Goal: Task Accomplishment & Management: Manage account settings

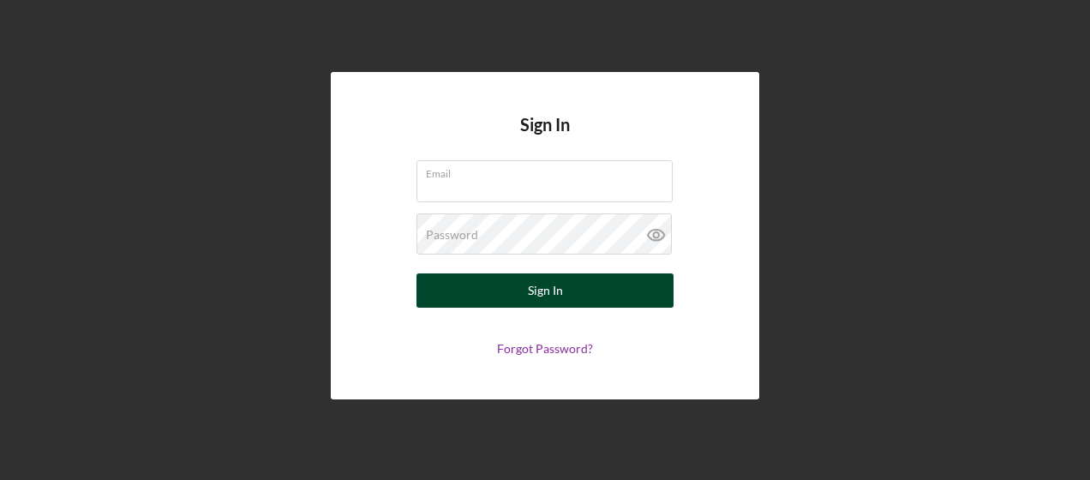
type input "[PERSON_NAME][EMAIL_ADDRESS][PERSON_NAME][DOMAIN_NAME]"
click at [596, 303] on button "Sign In" at bounding box center [544, 290] width 257 height 34
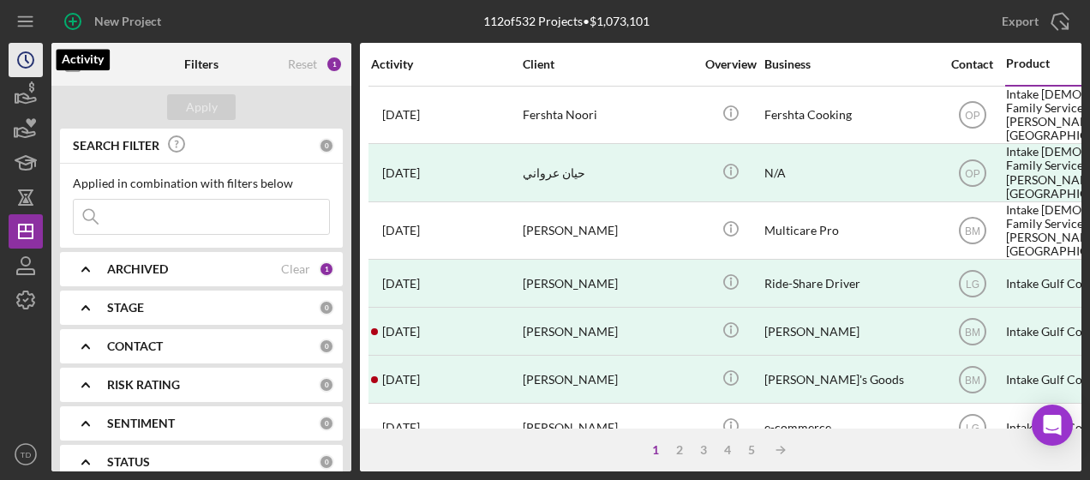
click at [25, 63] on icon "Icon/History" at bounding box center [25, 60] width 43 height 43
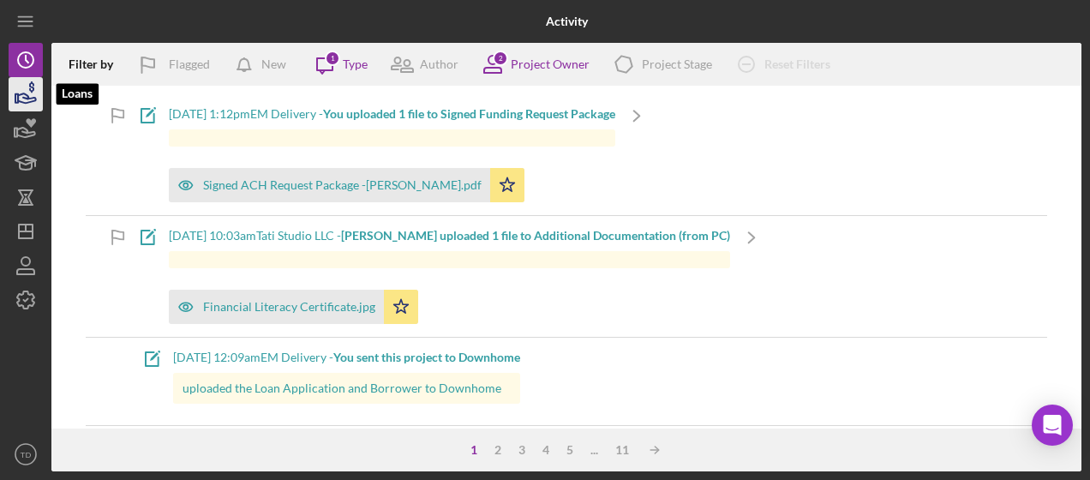
click at [27, 100] on icon "button" at bounding box center [25, 94] width 43 height 43
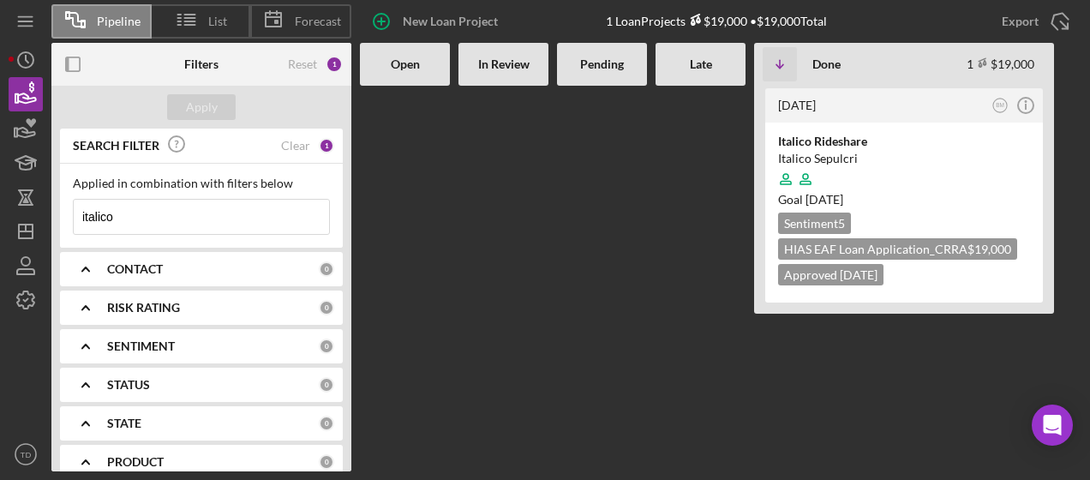
click at [262, 232] on input "italico" at bounding box center [201, 217] width 255 height 34
type input "i"
click at [262, 236] on div "Applied in combination with filters below Icon/Menu Close" at bounding box center [201, 206] width 283 height 84
click at [199, 110] on div "Apply" at bounding box center [202, 107] width 32 height 26
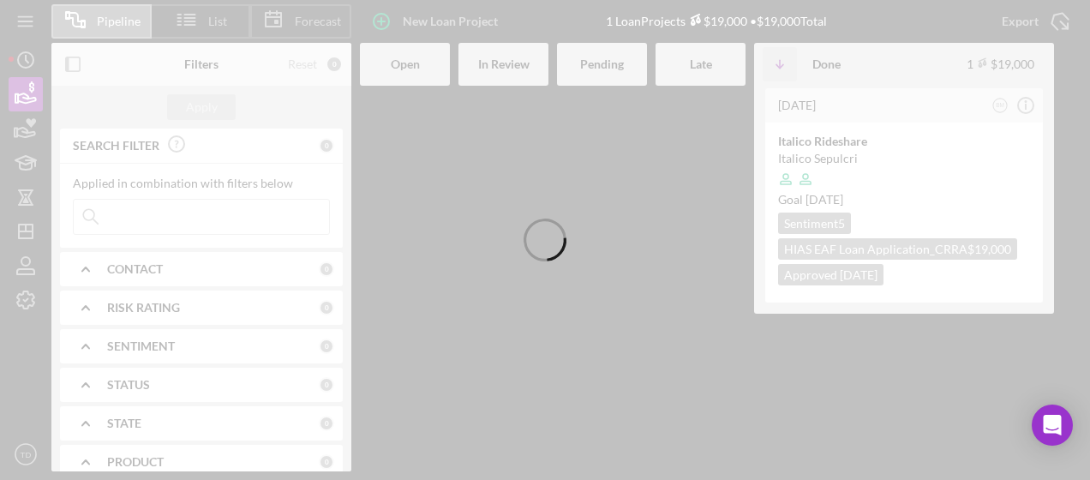
click at [199, 110] on div at bounding box center [545, 240] width 1090 height 480
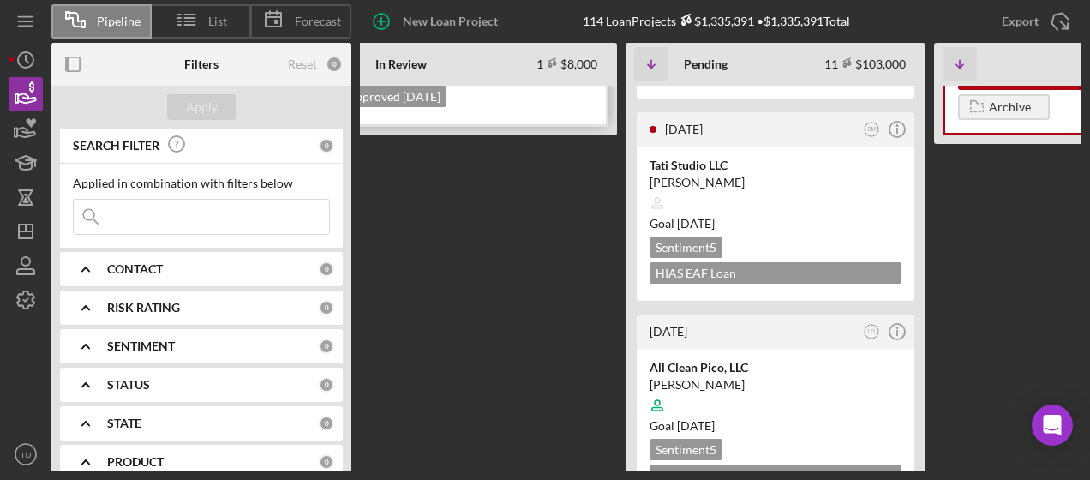
scroll to position [179, 0]
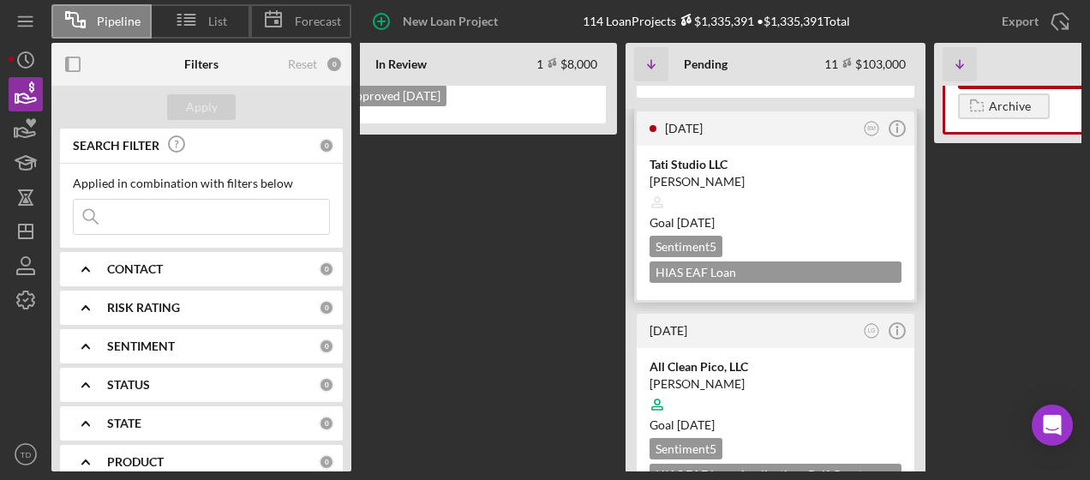
click at [697, 128] on time "[DATE]" at bounding box center [684, 128] width 38 height 15
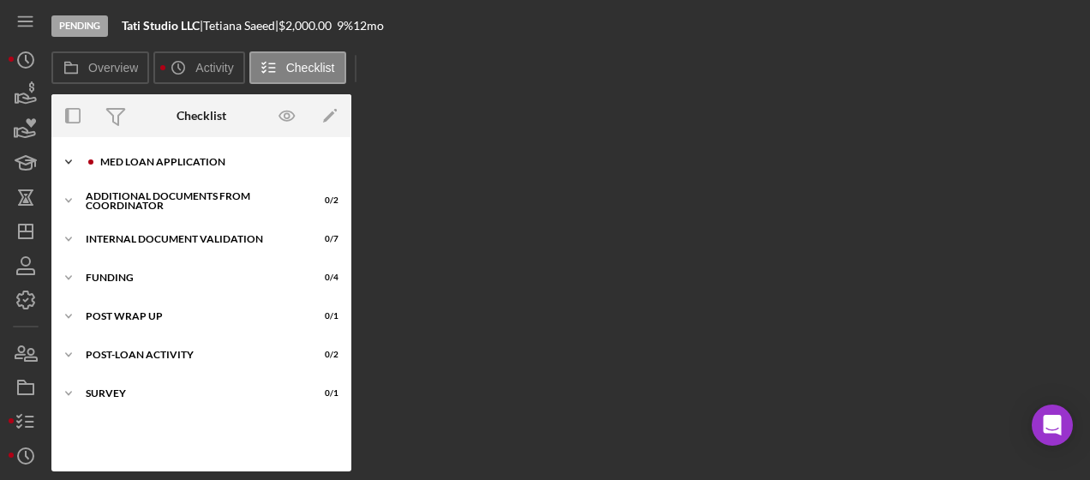
click at [151, 173] on div "Icon/Expander MED Loan Application 13 / 16" at bounding box center [201, 162] width 300 height 34
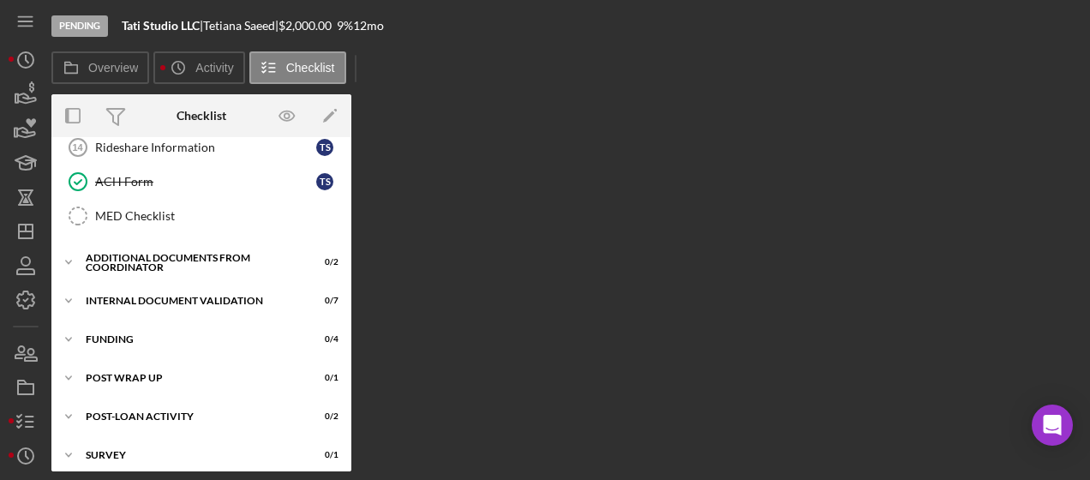
scroll to position [497, 0]
click at [171, 296] on div "Icon/Expander Internal Document Validation 0 / 7" at bounding box center [201, 300] width 300 height 34
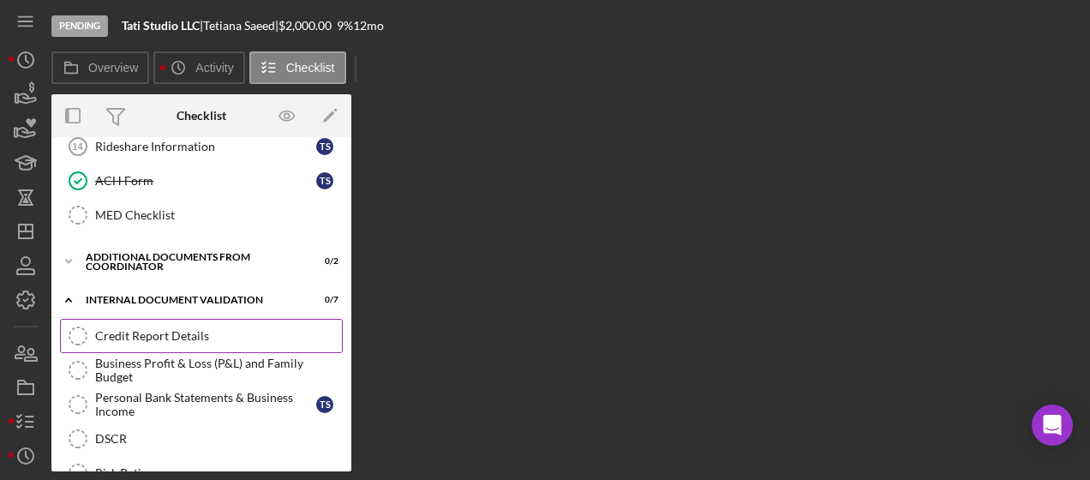
click at [164, 332] on div "Credit Report Details" at bounding box center [218, 336] width 247 height 14
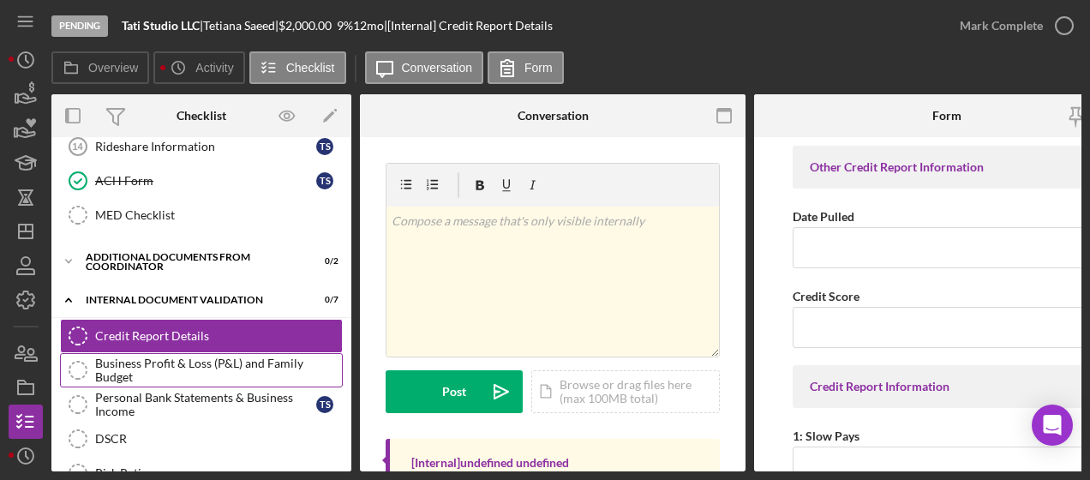
click at [160, 368] on div "Business Profit & Loss (P&L) and Family Budget" at bounding box center [218, 369] width 247 height 27
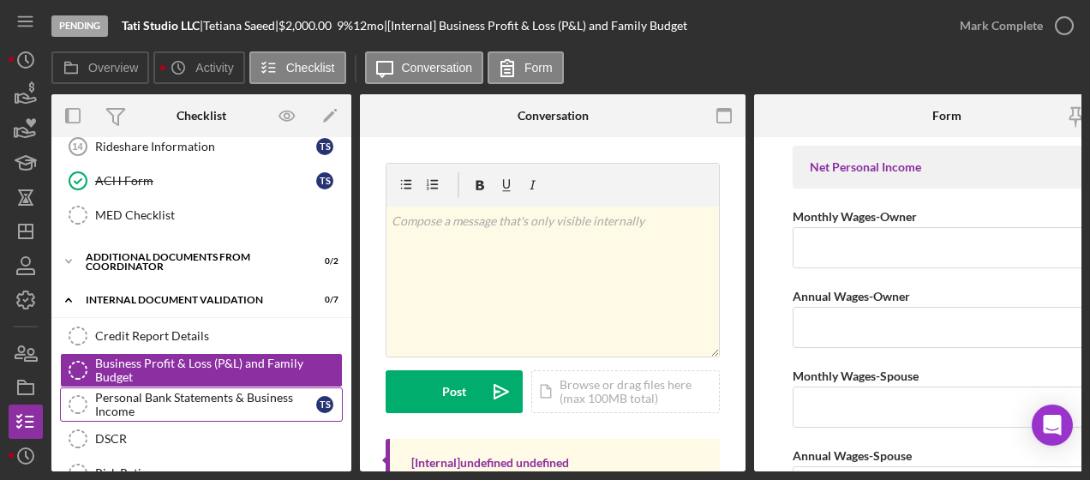
click at [152, 403] on div "Personal Bank Statements & Business Income" at bounding box center [205, 404] width 221 height 27
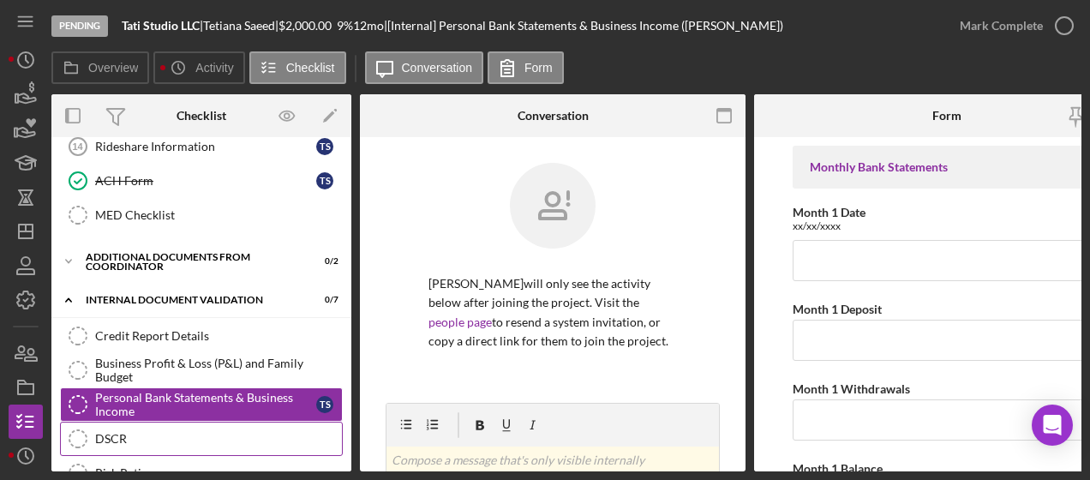
click at [128, 440] on link "DSCR DSCR" at bounding box center [201, 438] width 283 height 34
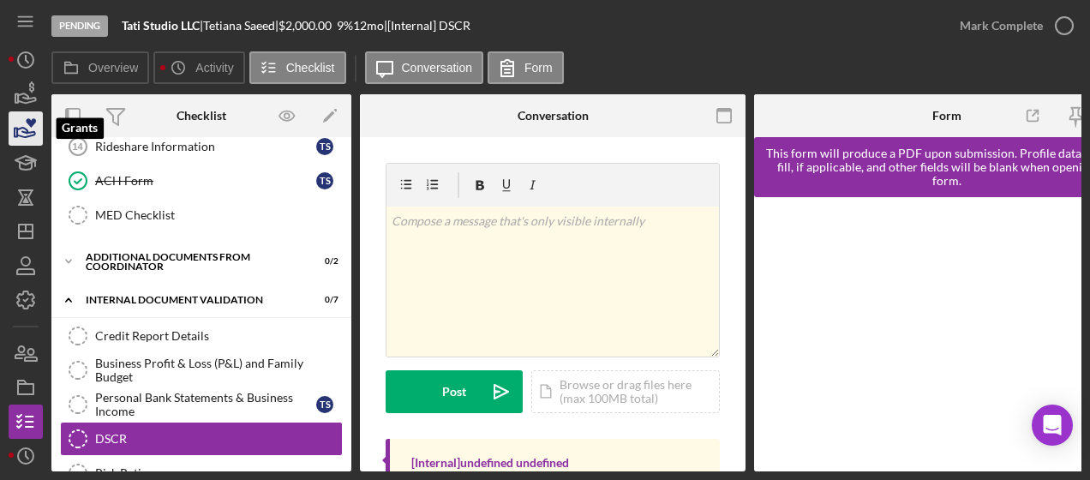
click at [21, 111] on icon "button" at bounding box center [25, 128] width 43 height 43
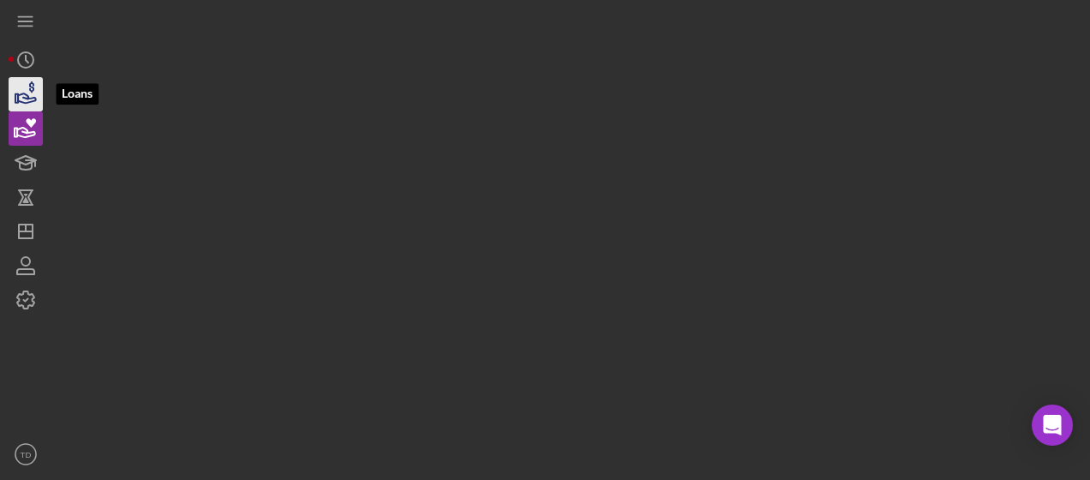
click at [27, 91] on icon "button" at bounding box center [25, 94] width 43 height 43
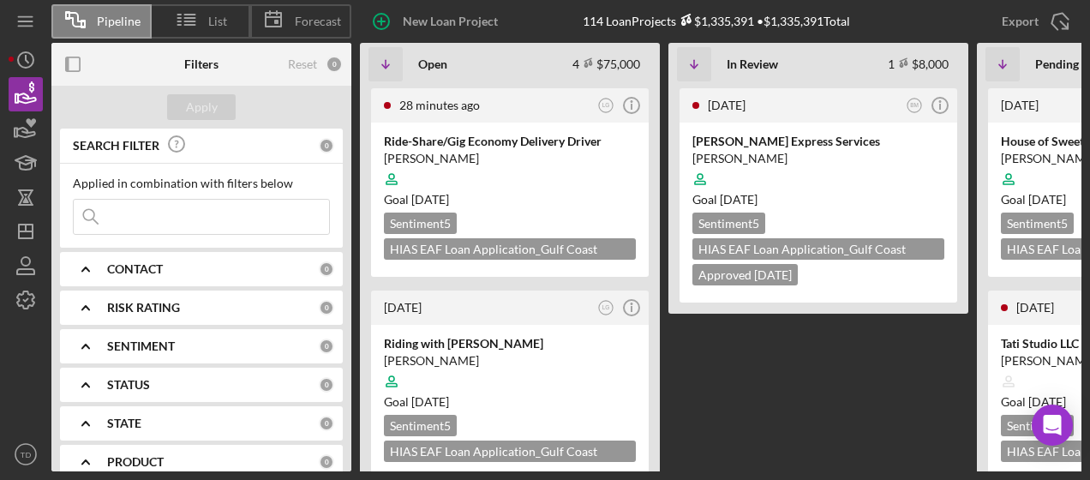
click at [143, 212] on input at bounding box center [201, 217] width 255 height 34
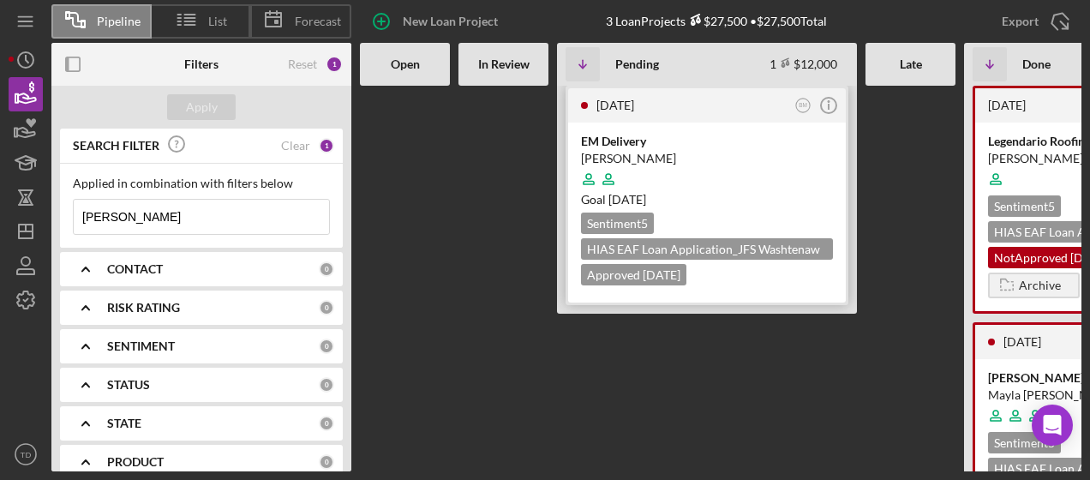
scroll to position [0, 191]
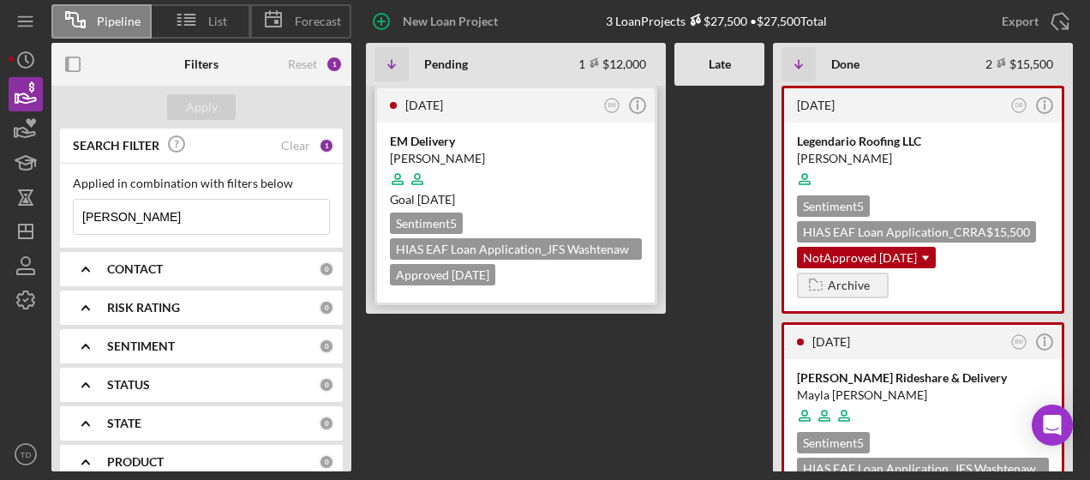
type input "[PERSON_NAME]"
click at [456, 128] on div "EM Delivery [PERSON_NAME] Goal [DATE] Sentiment 5 HIAS EAF Loan Application_JFS…" at bounding box center [516, 212] width 278 height 180
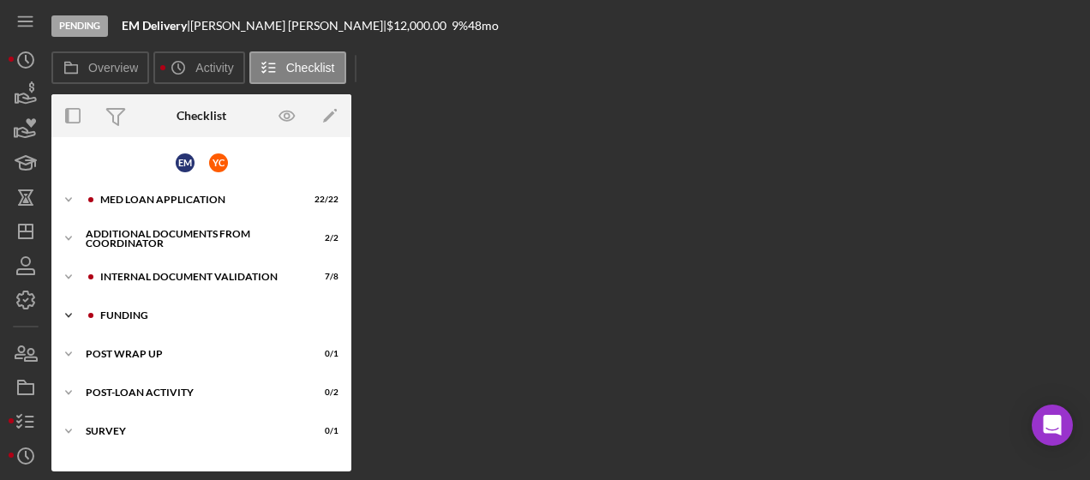
click at [127, 315] on div "Funding" at bounding box center [215, 315] width 230 height 10
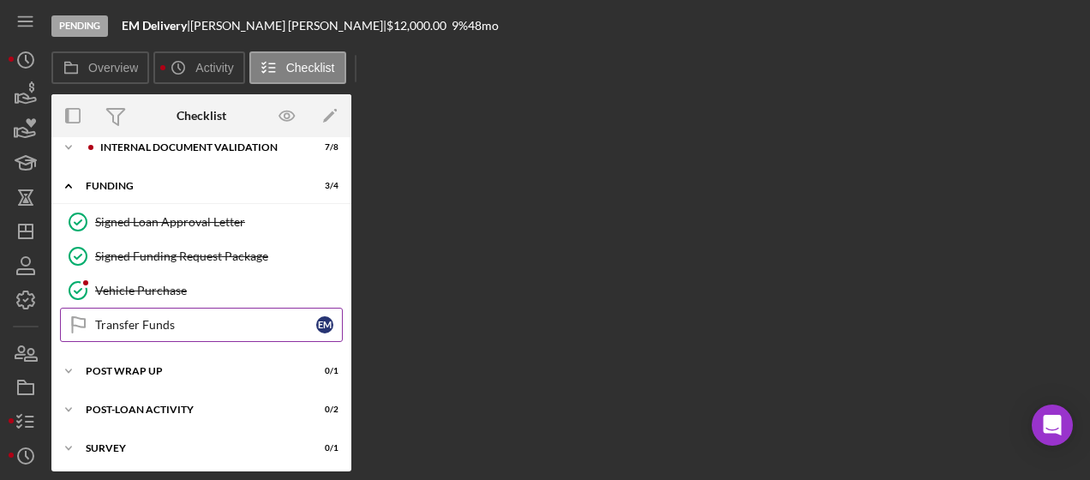
click at [148, 318] on div "Transfer Funds" at bounding box center [205, 325] width 221 height 14
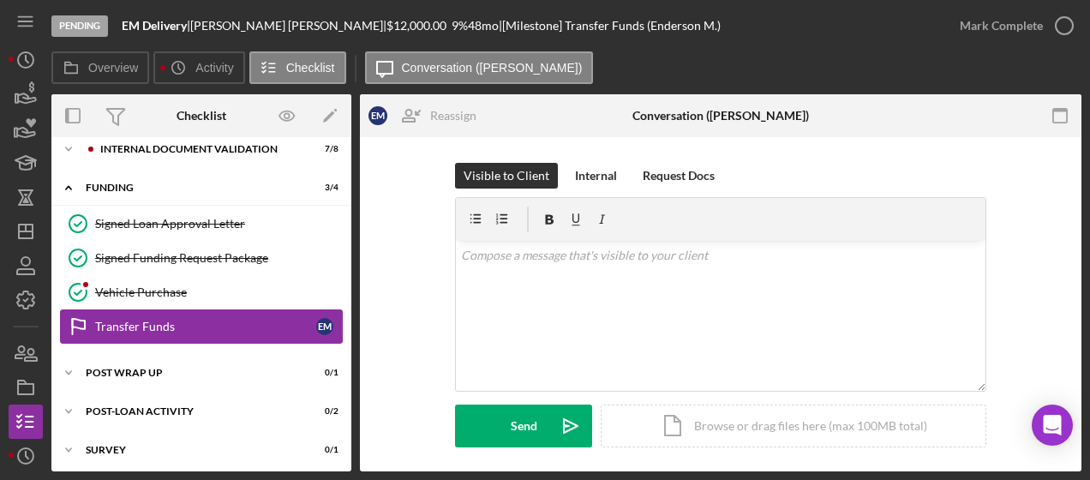
scroll to position [129, 0]
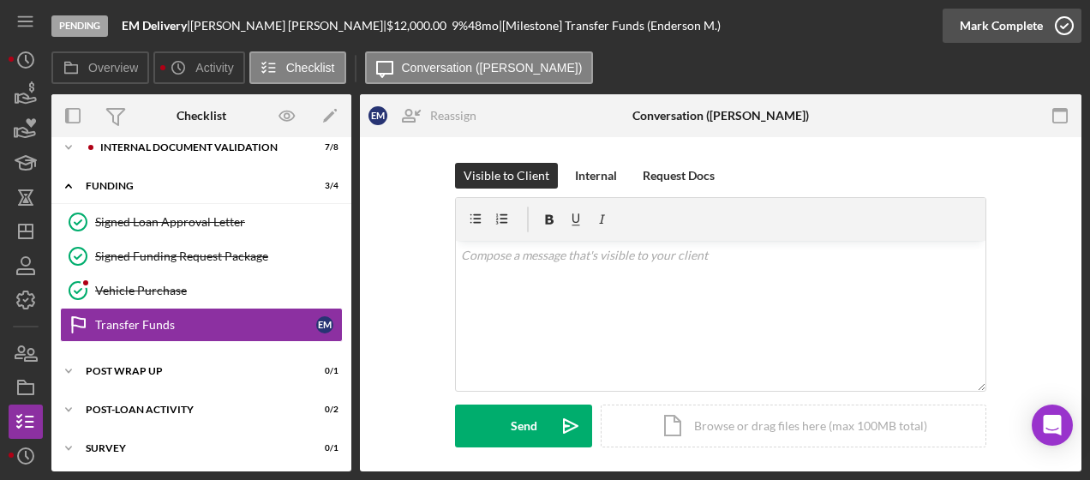
click at [1064, 37] on icon "button" at bounding box center [1064, 25] width 43 height 43
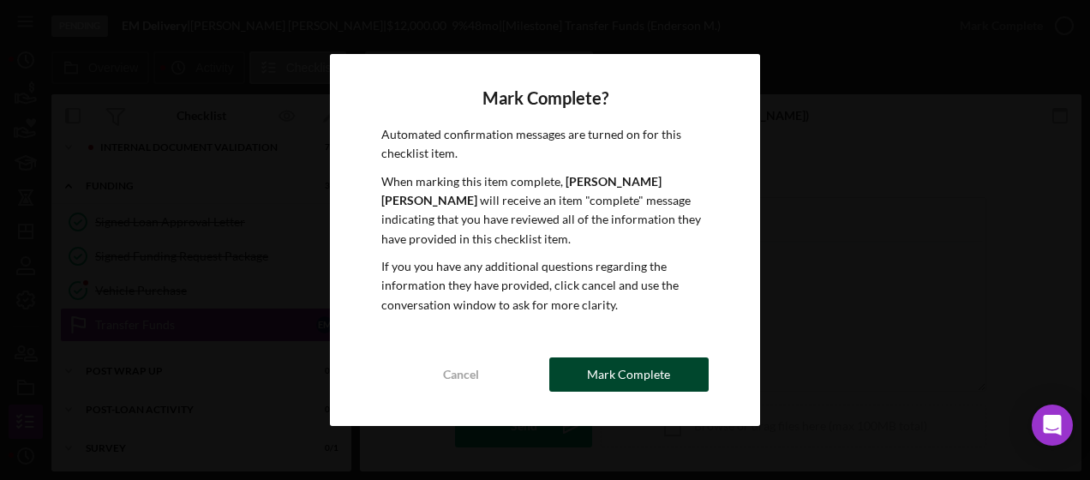
click at [643, 365] on div "Mark Complete" at bounding box center [628, 374] width 83 height 34
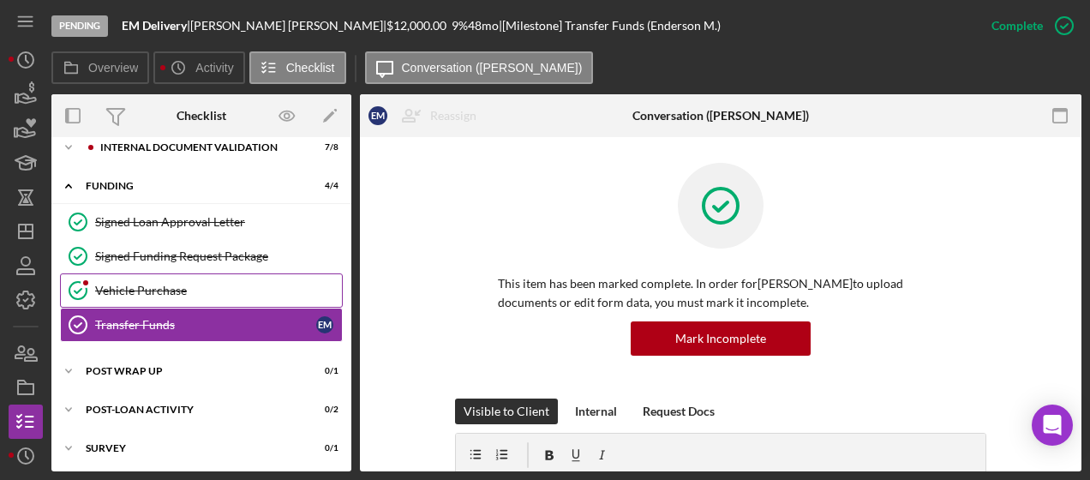
click at [164, 276] on link "Vehicle Purchase Vehicle Purchase" at bounding box center [201, 290] width 283 height 34
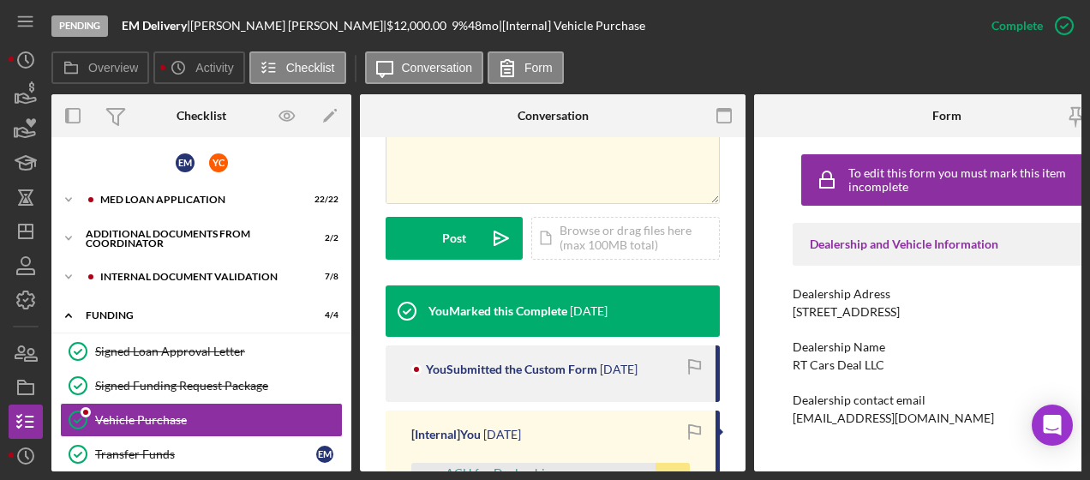
click at [132, 175] on div "E M Y C" at bounding box center [201, 162] width 300 height 33
click at [128, 194] on div "MED Loan Application" at bounding box center [215, 199] width 230 height 10
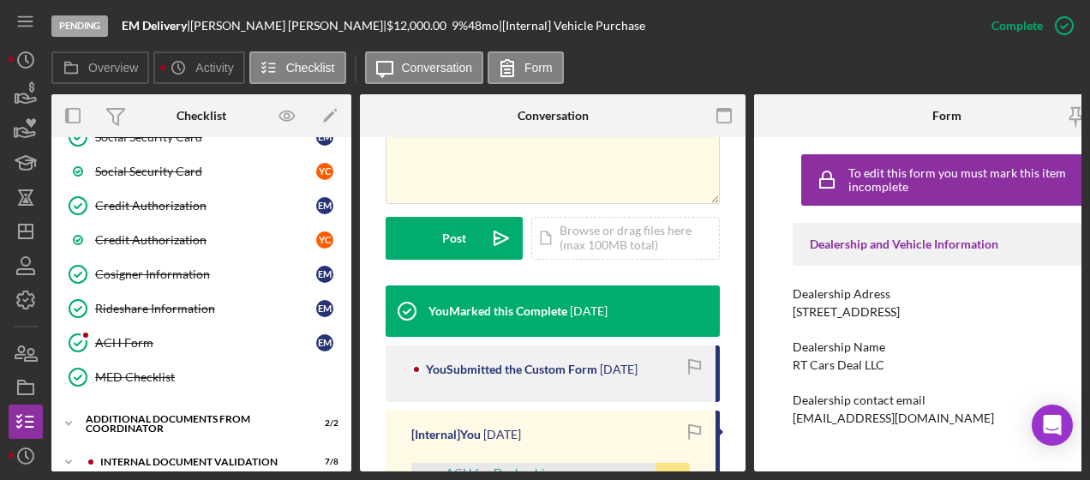
scroll to position [628, 0]
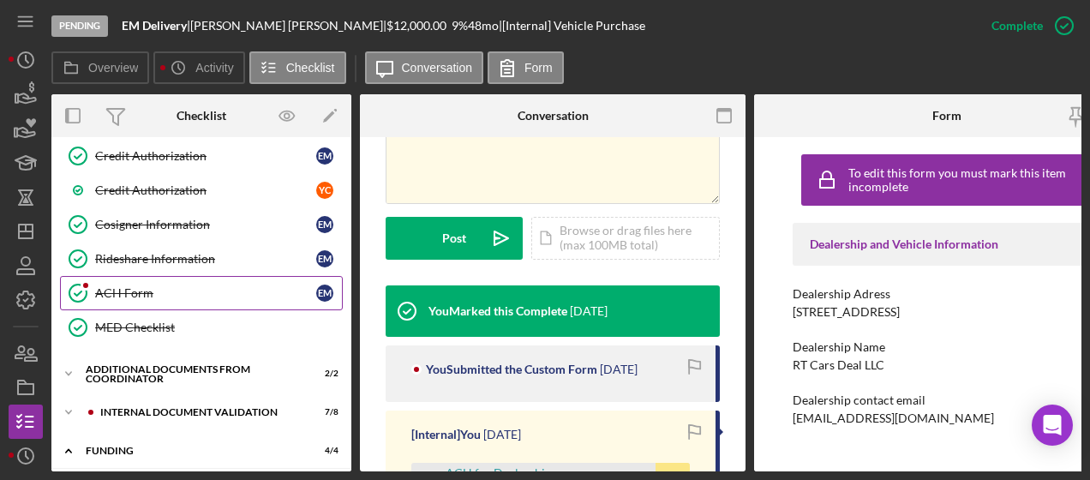
click at [138, 286] on div "ACH Form" at bounding box center [205, 293] width 221 height 14
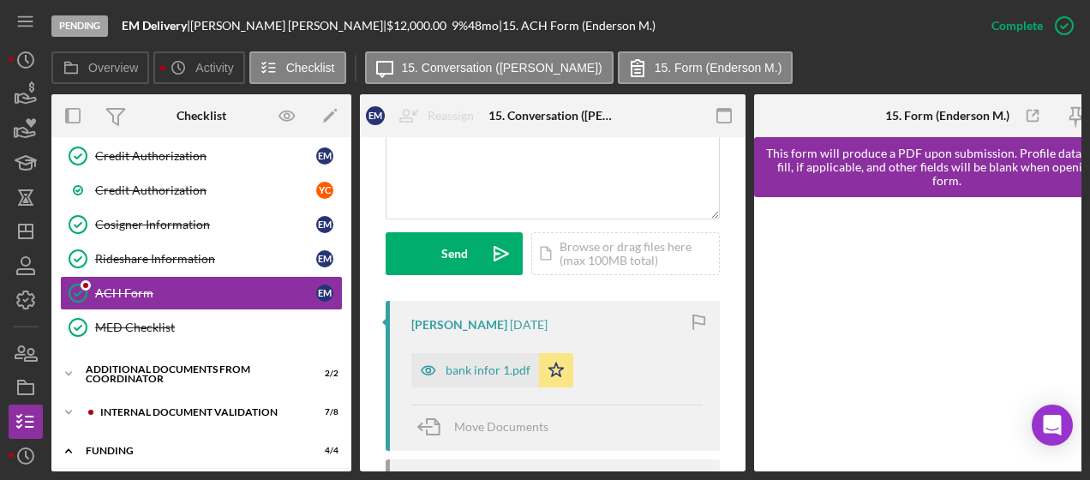
scroll to position [487, 0]
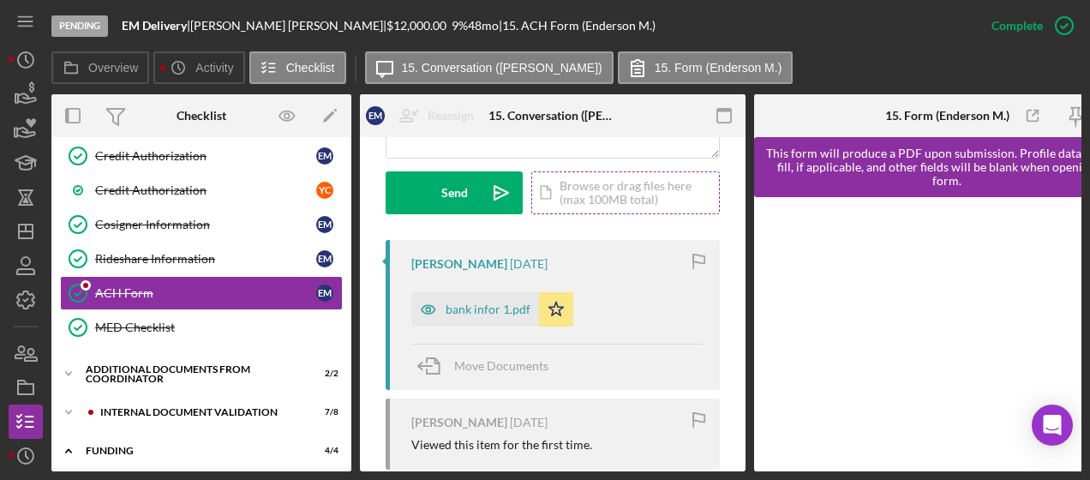
click at [589, 202] on div "Icon/Document Browse or drag files here (max 100MB total) Tap to choose files o…" at bounding box center [625, 192] width 188 height 43
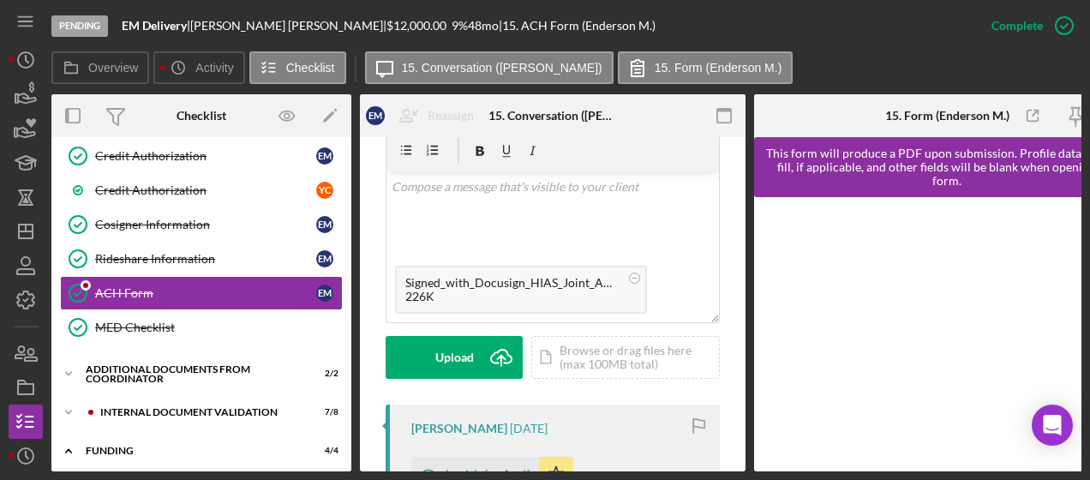
scroll to position [325, 0]
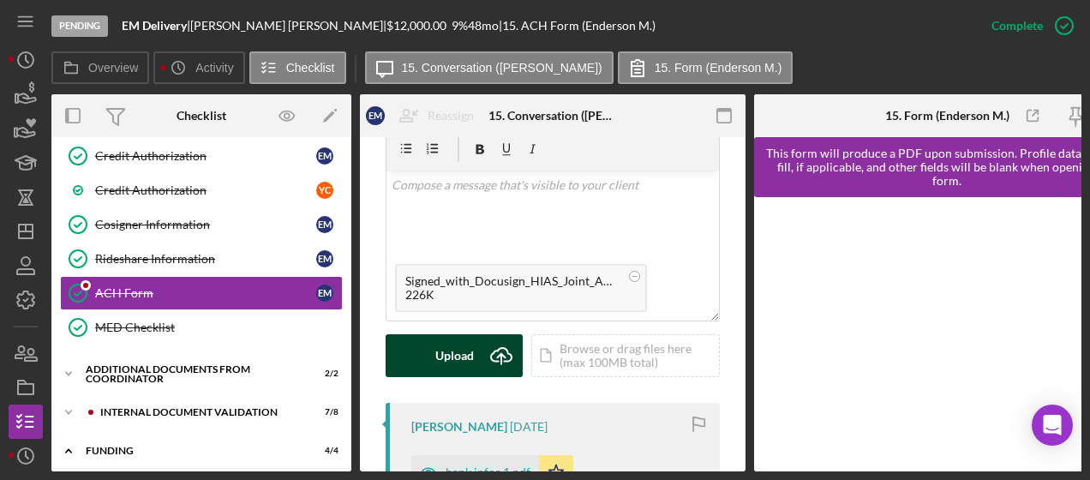
click at [468, 359] on div "Upload" at bounding box center [454, 355] width 39 height 43
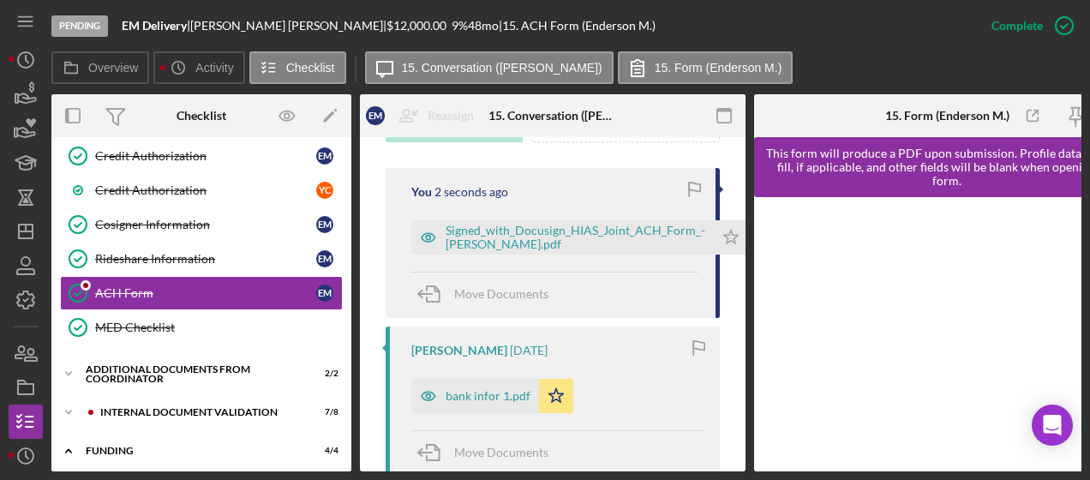
scroll to position [559, 0]
click at [528, 235] on div "Signed_with_Docusign_HIAS_Joint_ACH_Form_- [PERSON_NAME].pdf" at bounding box center [575, 237] width 260 height 27
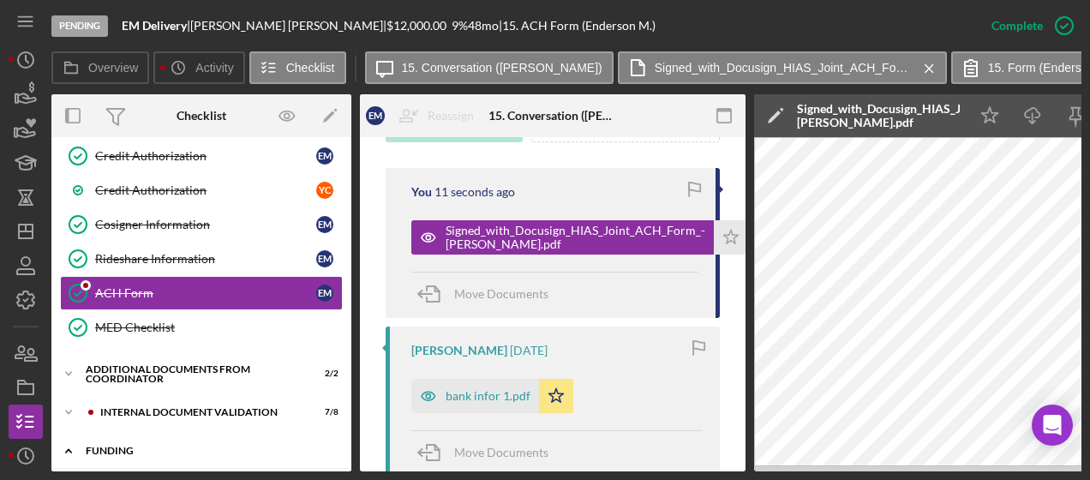
click at [159, 433] on div "Icon/Expander Funding 4 / 4" at bounding box center [201, 450] width 300 height 35
click at [159, 433] on div "Icon/Expander Funding 4 / 4" at bounding box center [201, 450] width 300 height 34
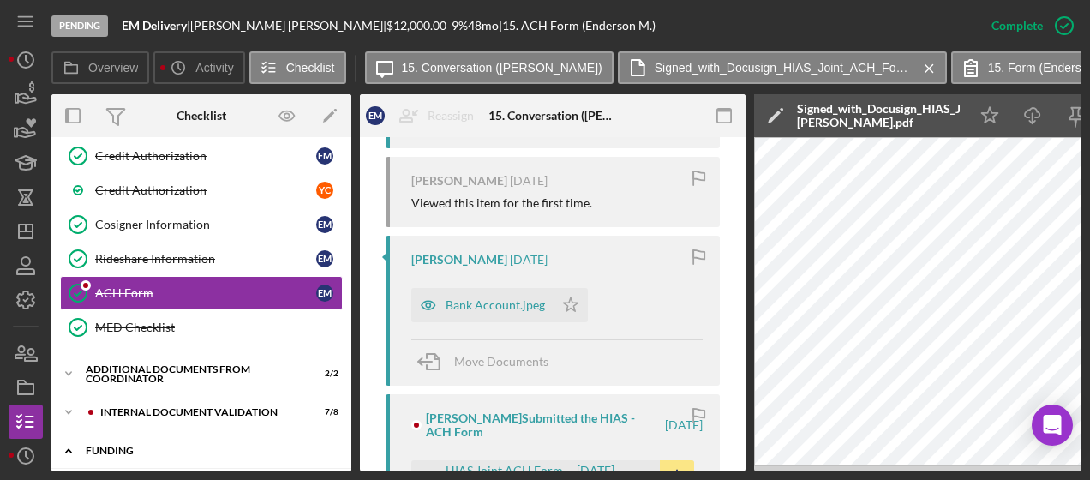
click at [113, 433] on div "Icon/Expander Funding 4 / 4" at bounding box center [201, 450] width 300 height 35
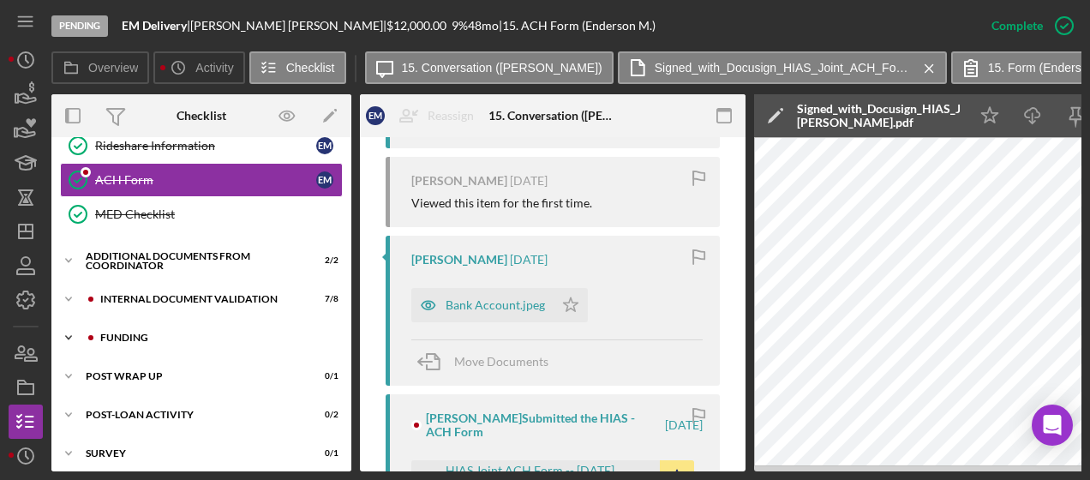
click at [115, 332] on div "Funding" at bounding box center [215, 337] width 230 height 10
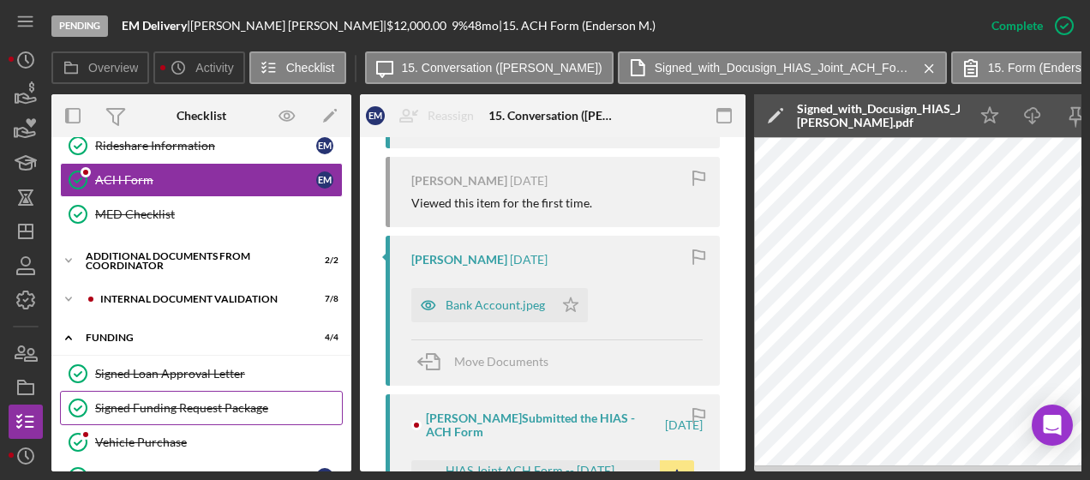
click at [167, 401] on div "Signed Funding Request Package" at bounding box center [218, 408] width 247 height 14
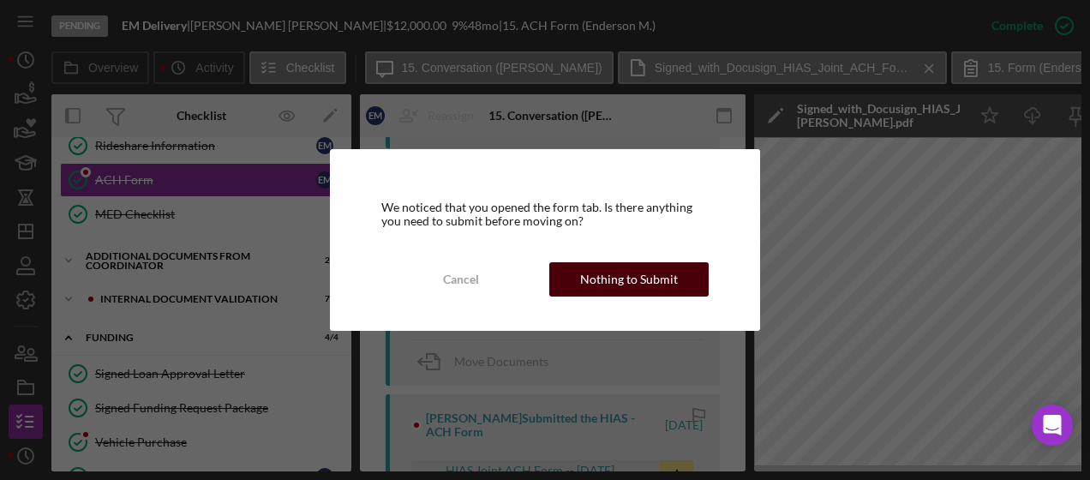
click at [627, 268] on div "Nothing to Submit" at bounding box center [629, 279] width 98 height 34
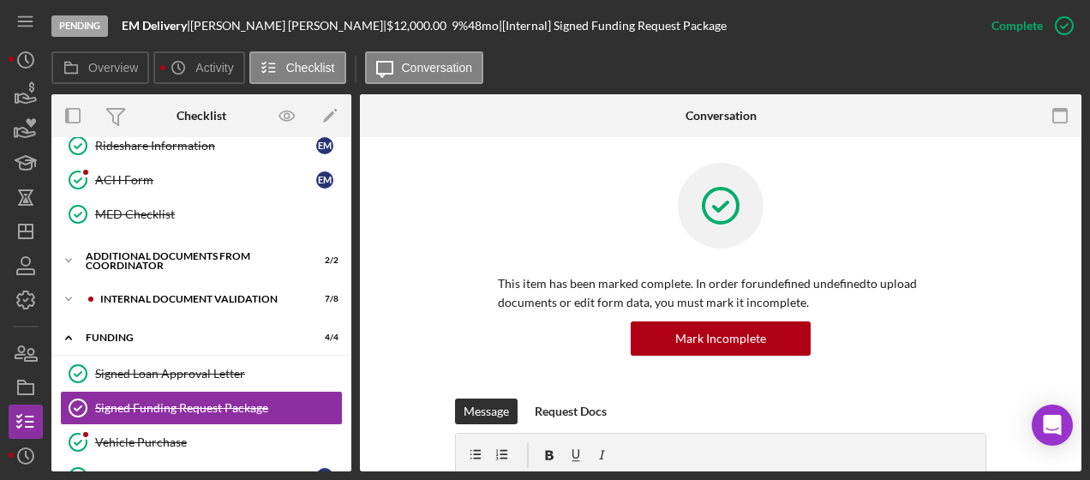
click at [954, 312] on div "This item has been marked complete. In order for undefined undefined to upload …" at bounding box center [720, 281] width 531 height 236
